Goal: Information Seeking & Learning: Find specific fact

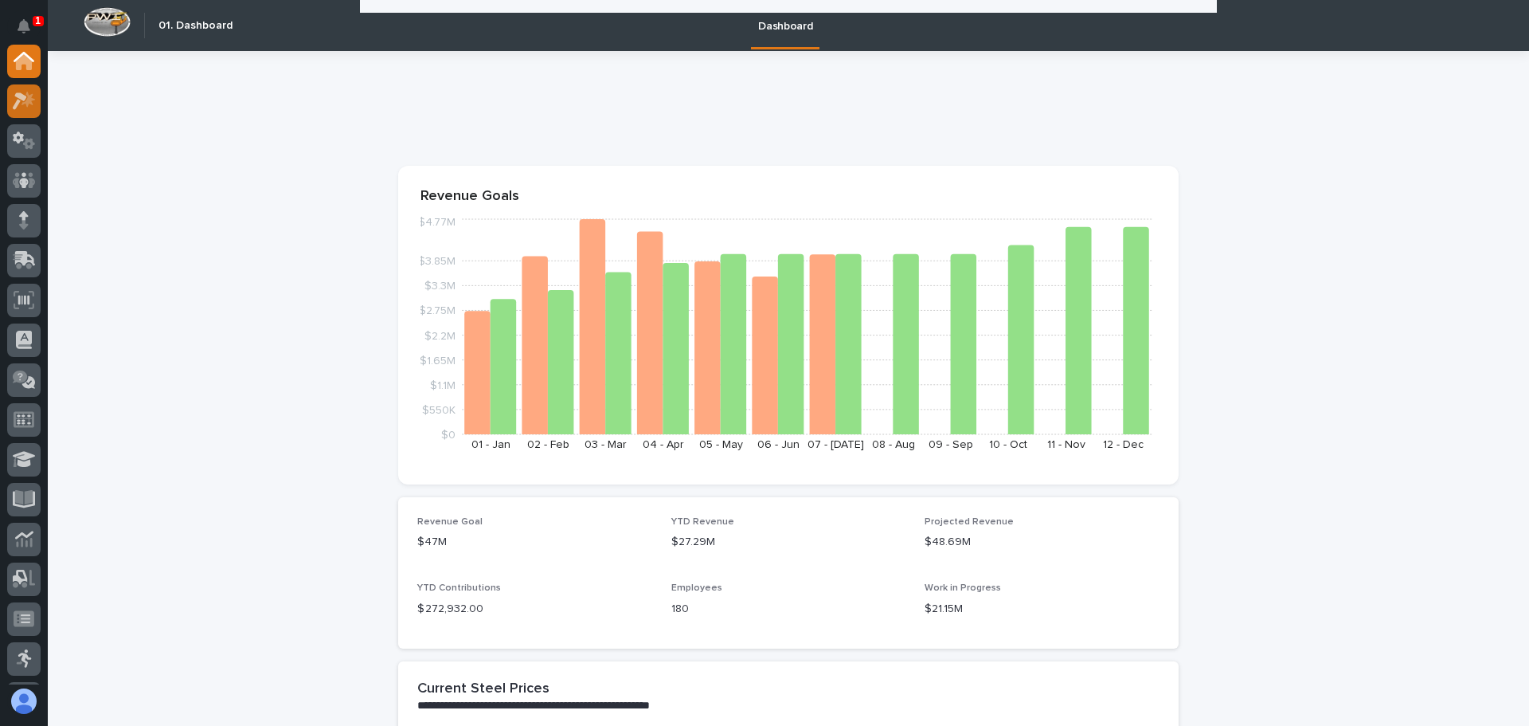
scroll to position [637, 0]
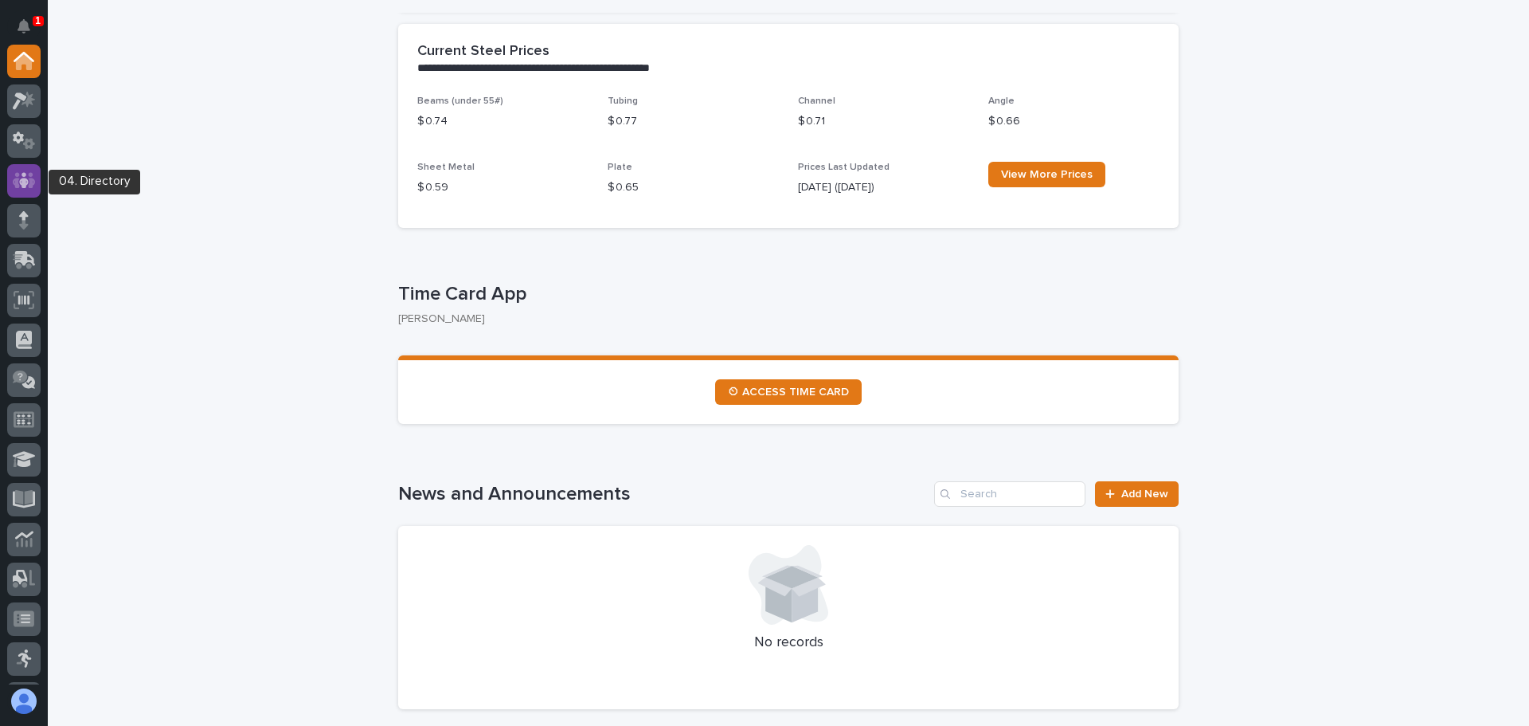
click at [27, 174] on icon at bounding box center [24, 180] width 23 height 18
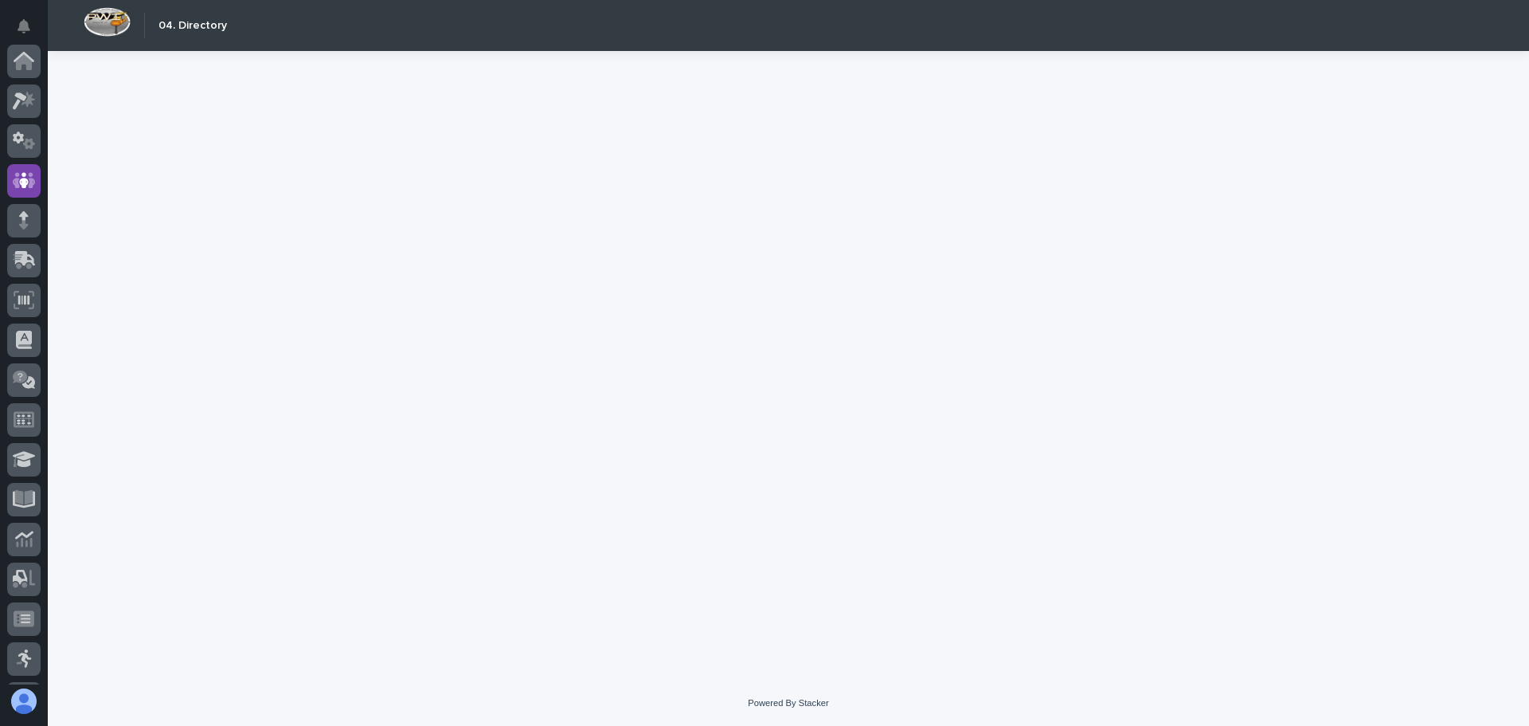
scroll to position [119, 0]
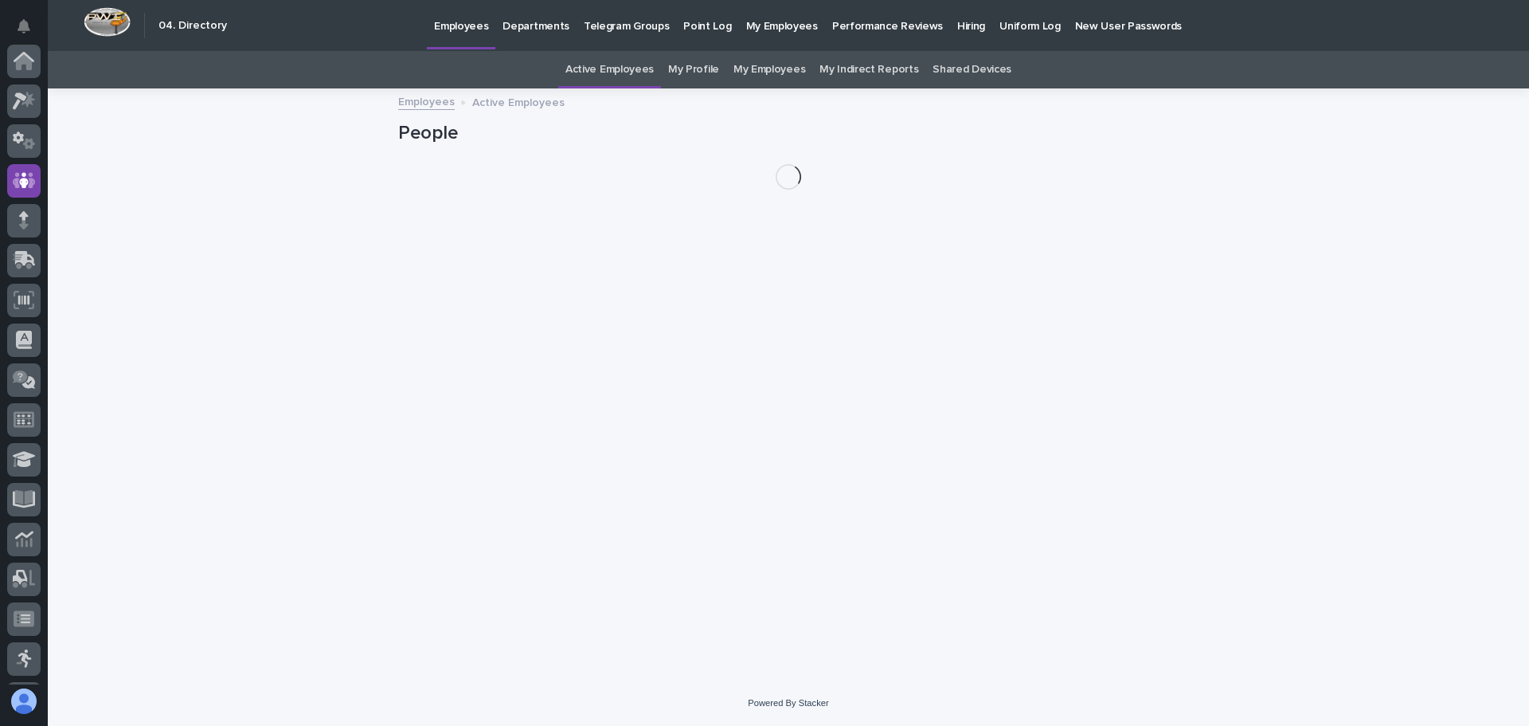
scroll to position [119, 0]
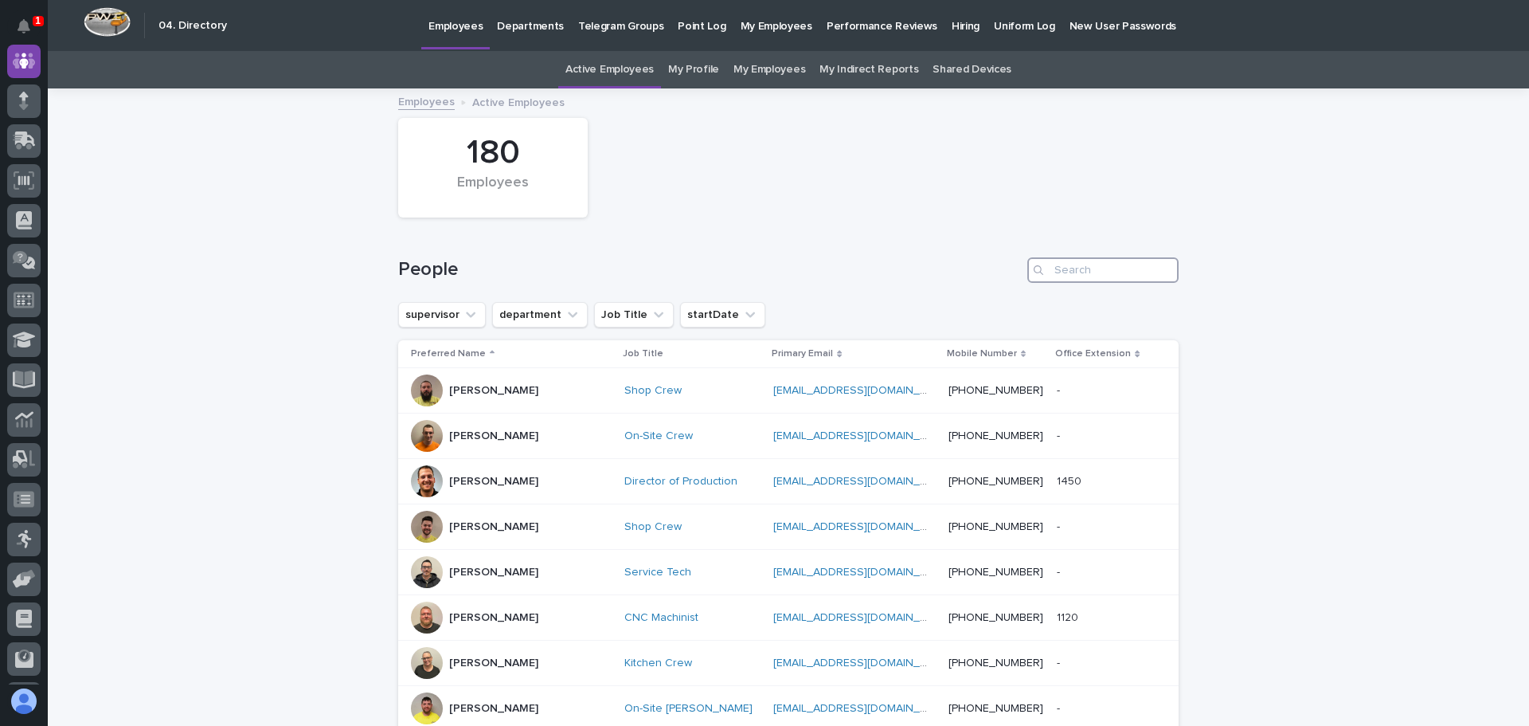
click at [1063, 271] on input "Search" at bounding box center [1102, 269] width 151 height 25
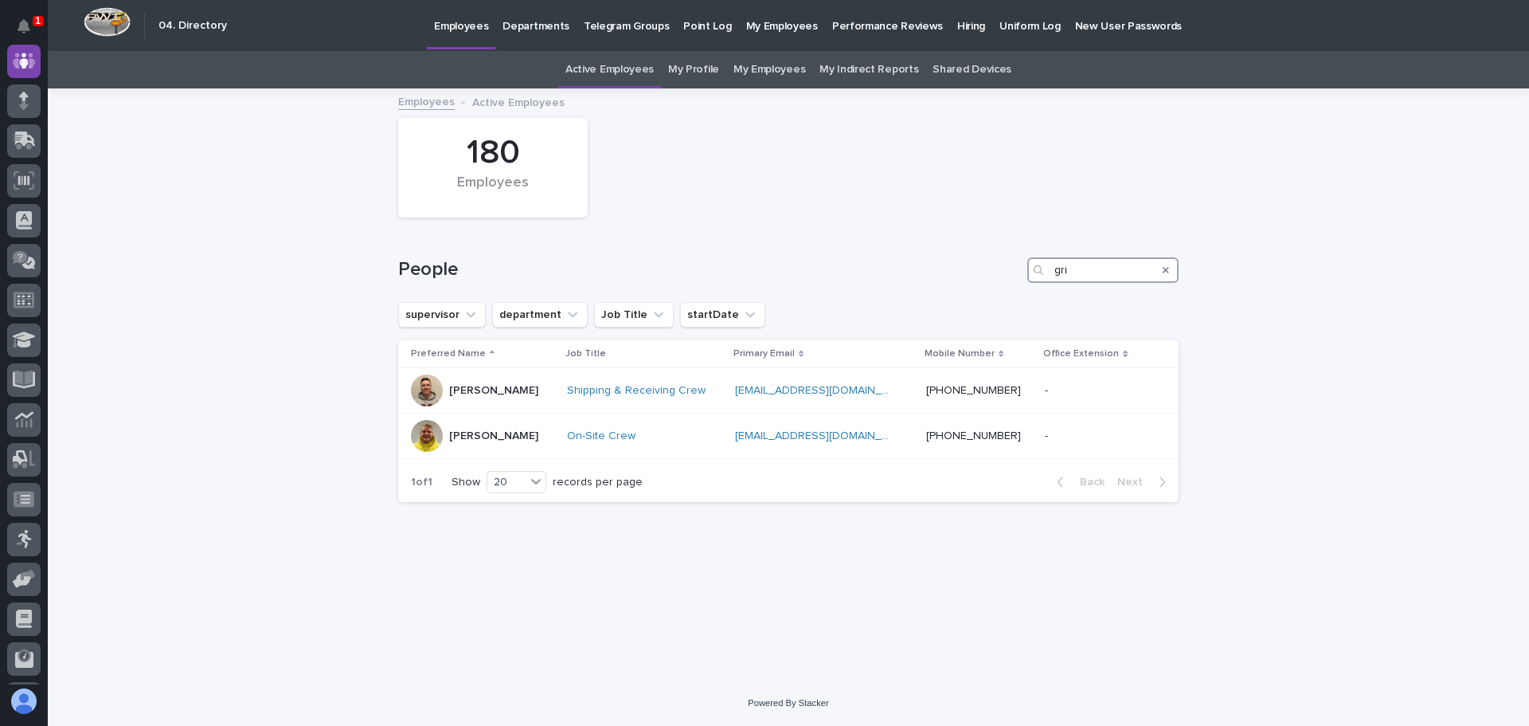
type input "gri"
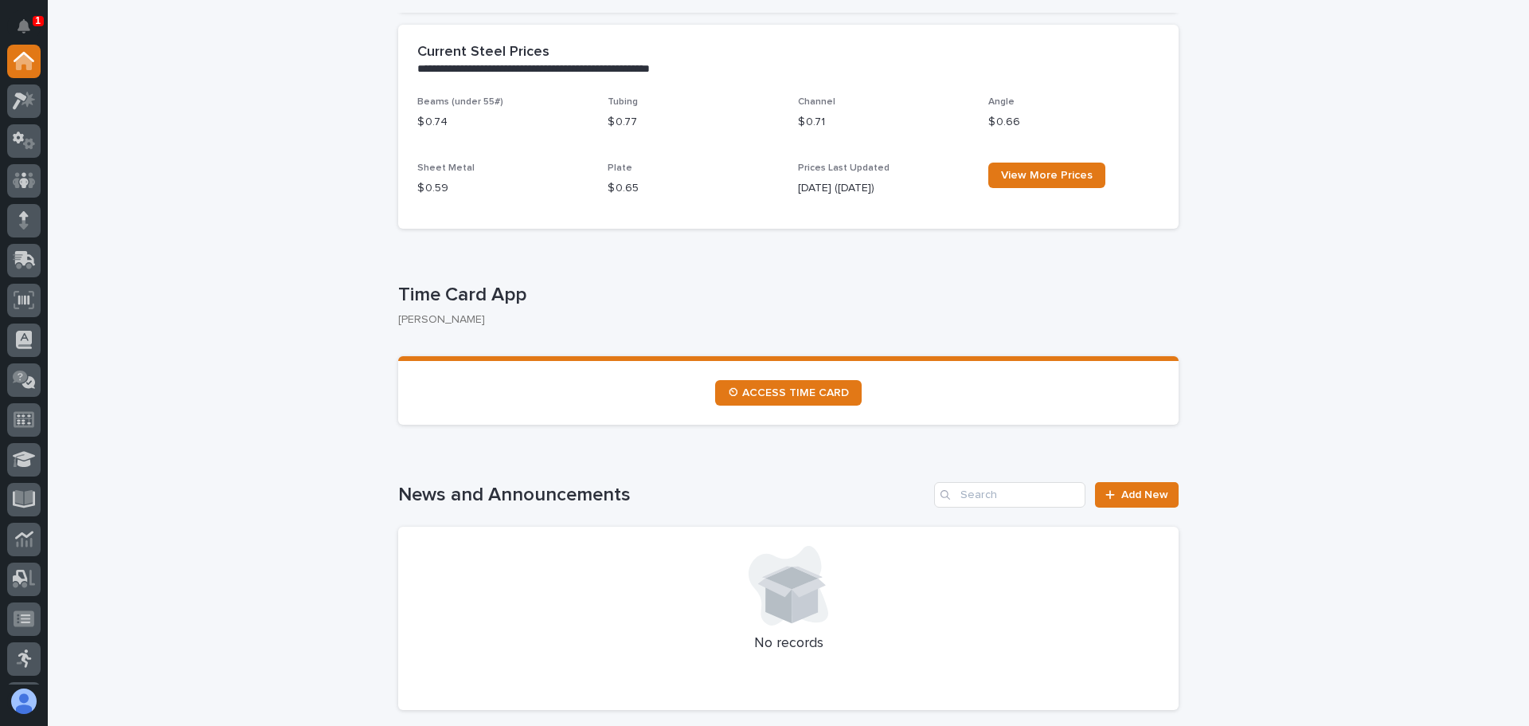
scroll to position [637, 0]
click at [809, 391] on span "⏲ ACCESS TIME CARD" at bounding box center [788, 391] width 121 height 11
click at [29, 20] on icon "Notifications" at bounding box center [24, 26] width 13 height 14
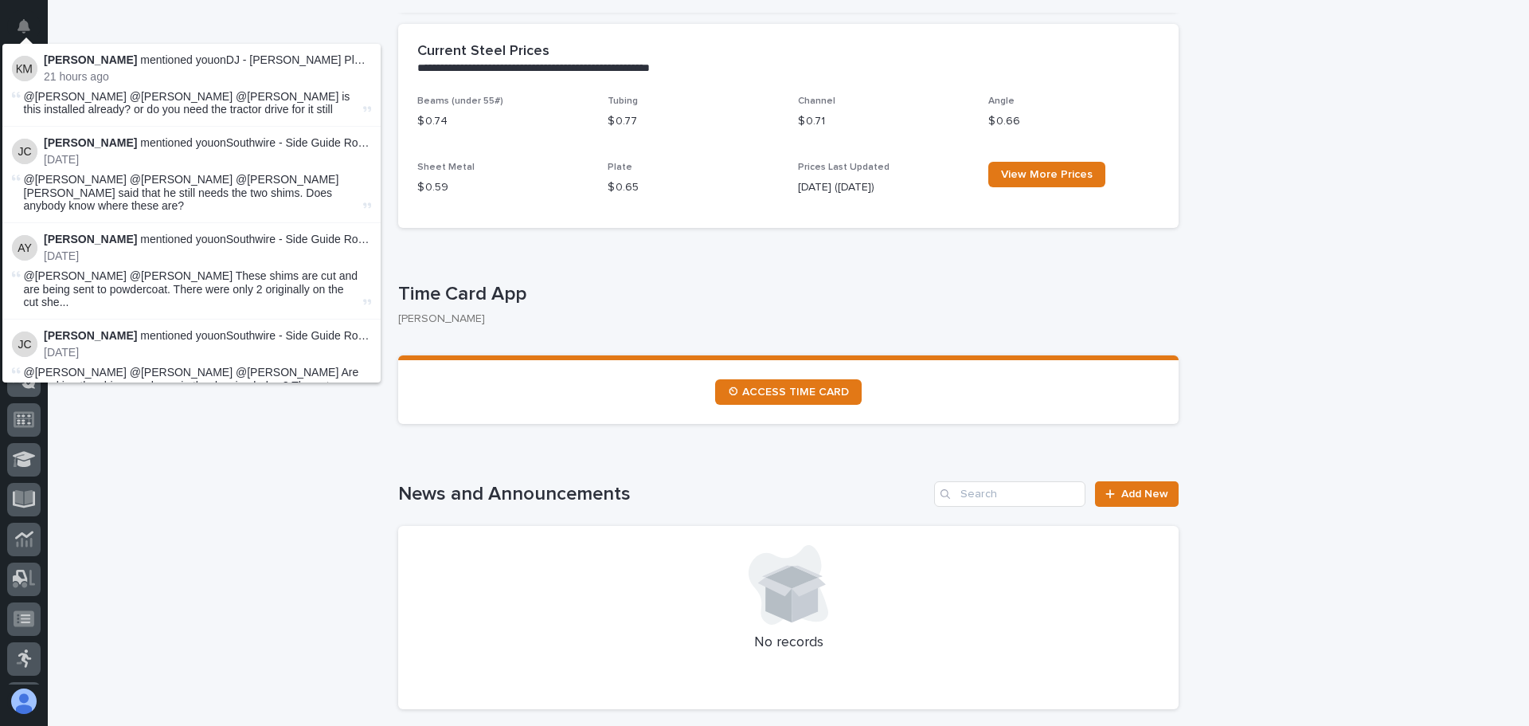
click at [157, 101] on span "@Josh Casper @Jeremy Whetstone @Todd Berger is this installed already? or do yo…" at bounding box center [187, 103] width 327 height 26
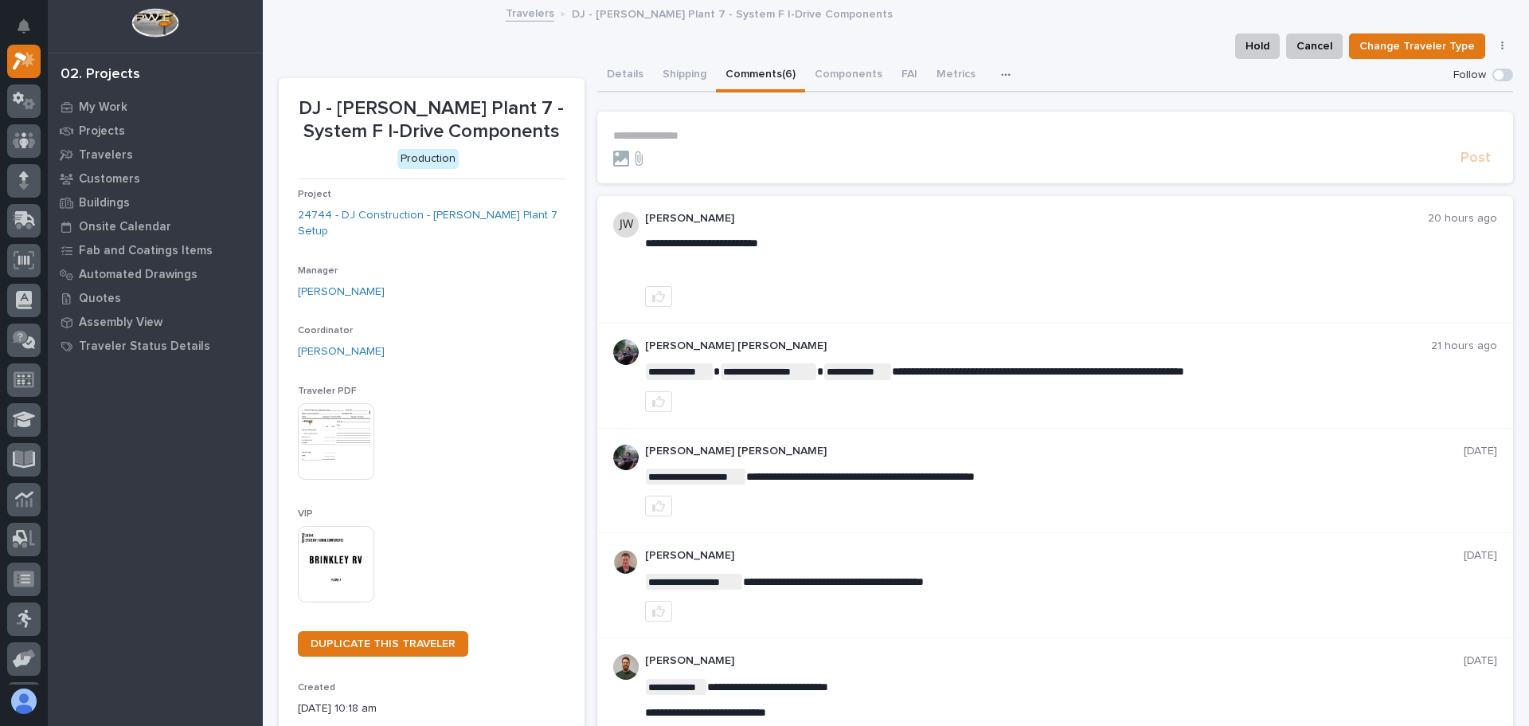
click at [341, 418] on img at bounding box center [336, 441] width 76 height 76
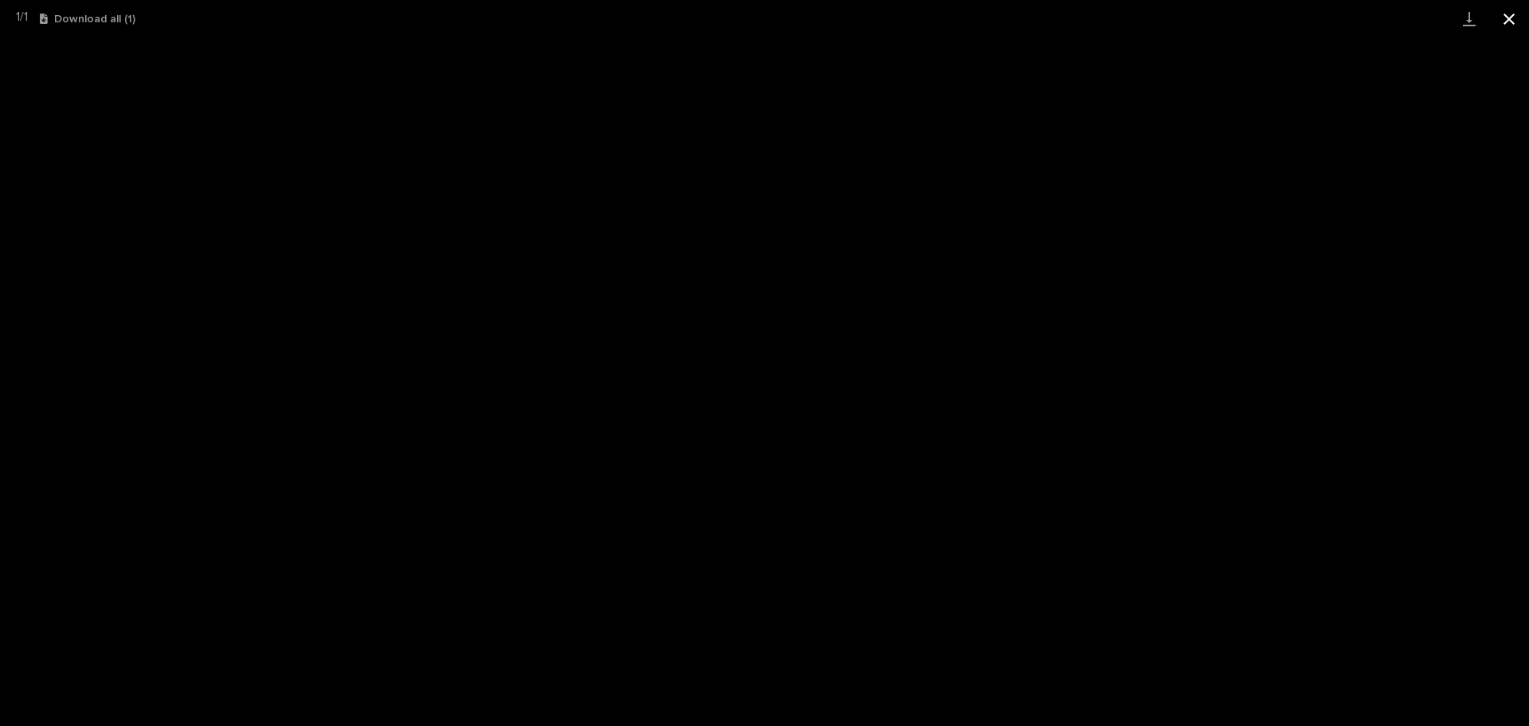
click at [1508, 17] on button "Close gallery" at bounding box center [1509, 18] width 40 height 37
